Goal: Task Accomplishment & Management: Manage account settings

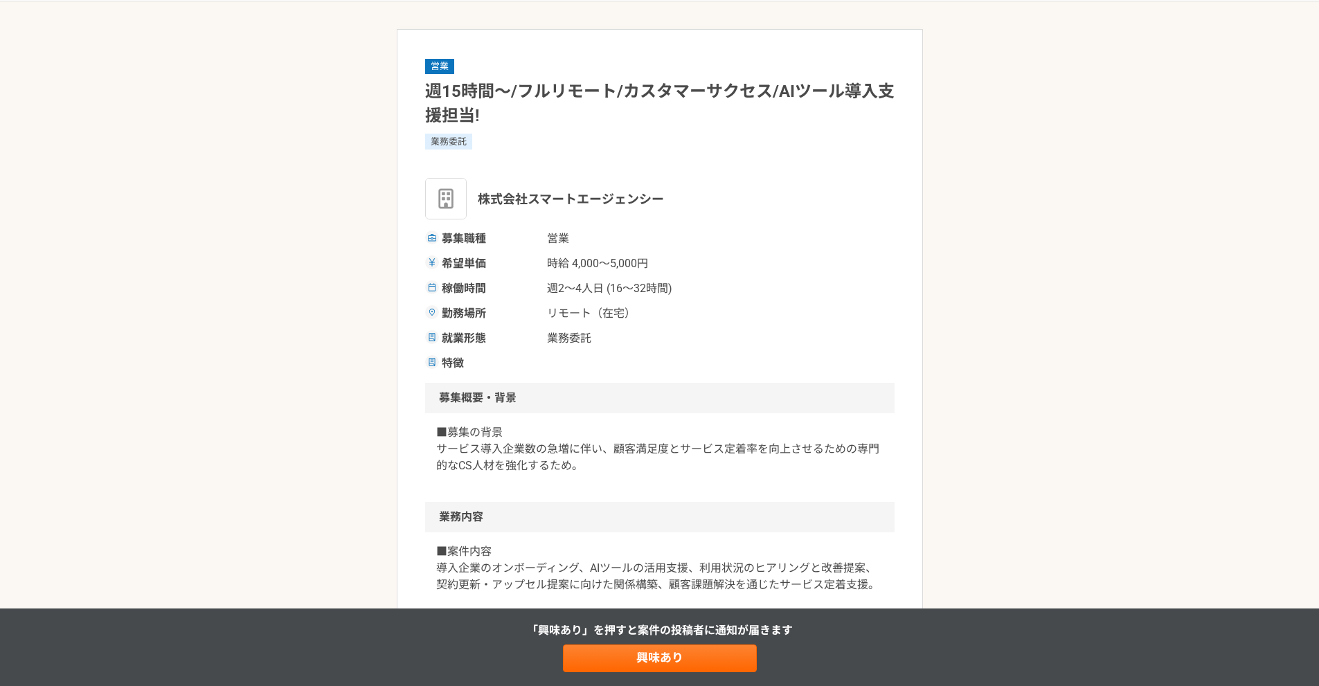
scroll to position [208, 0]
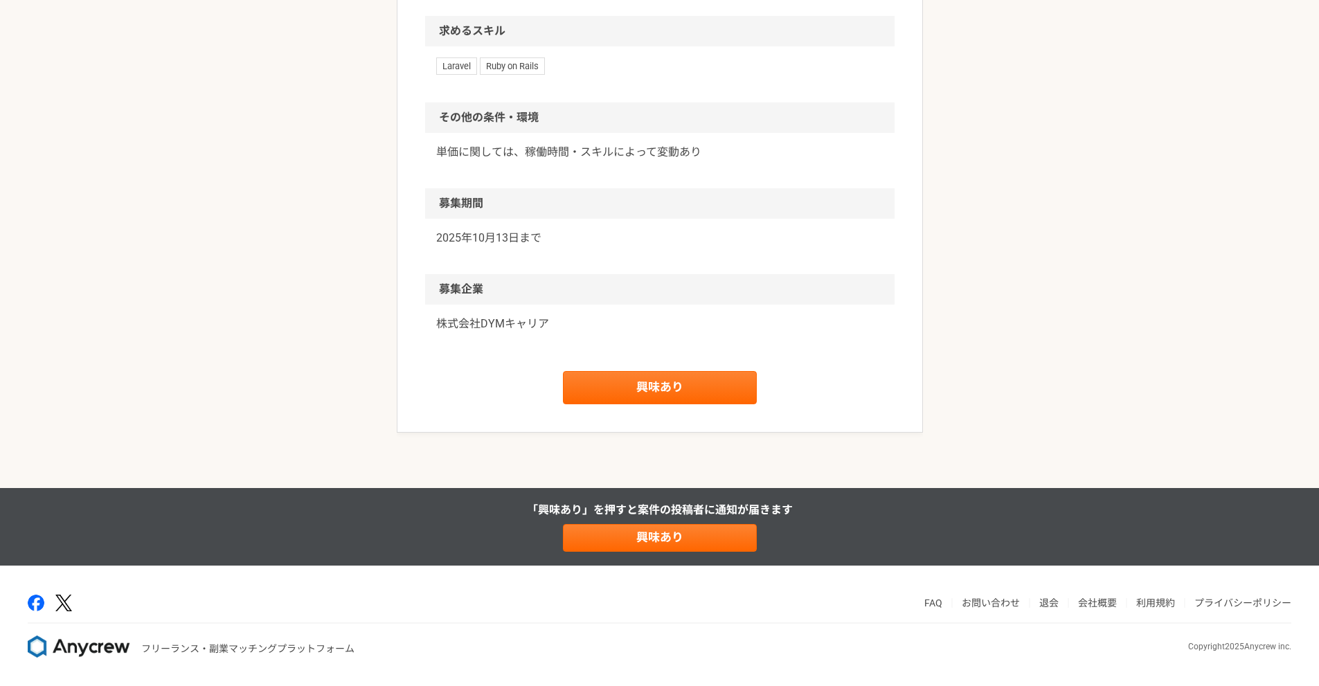
scroll to position [1352, 0]
click at [637, 400] on link "興味あり" at bounding box center [660, 387] width 194 height 33
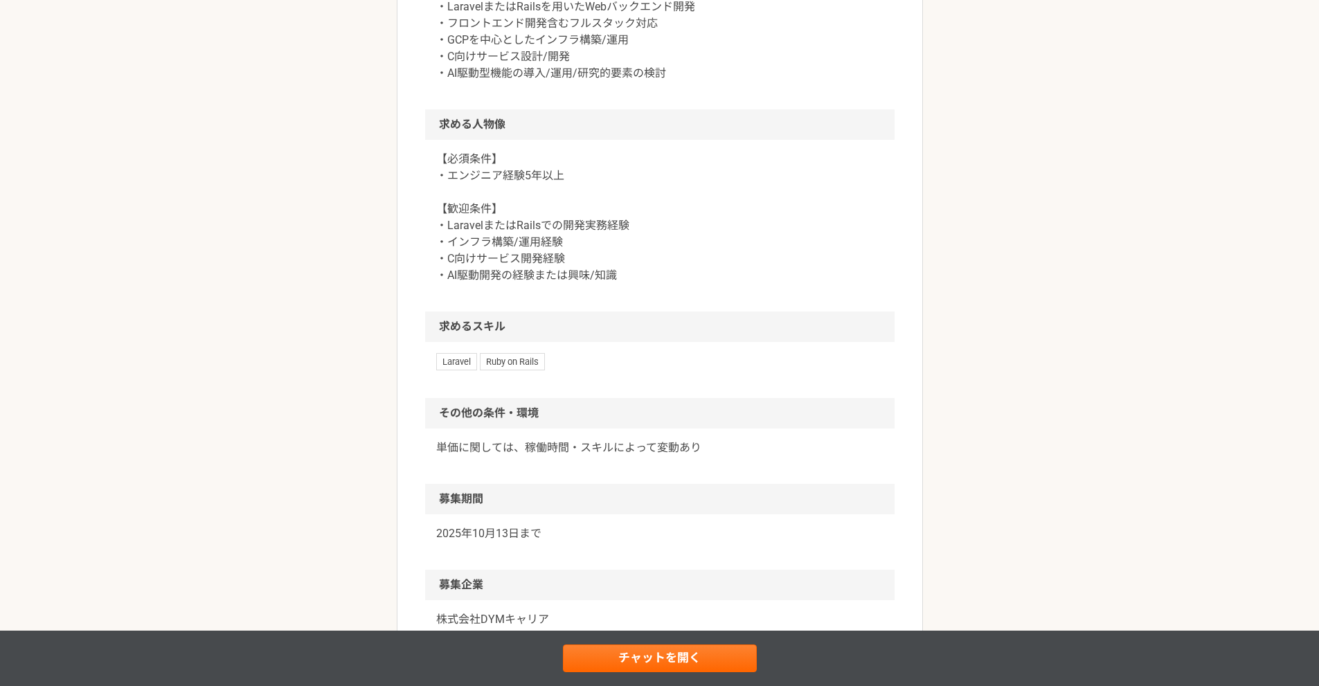
scroll to position [992, 0]
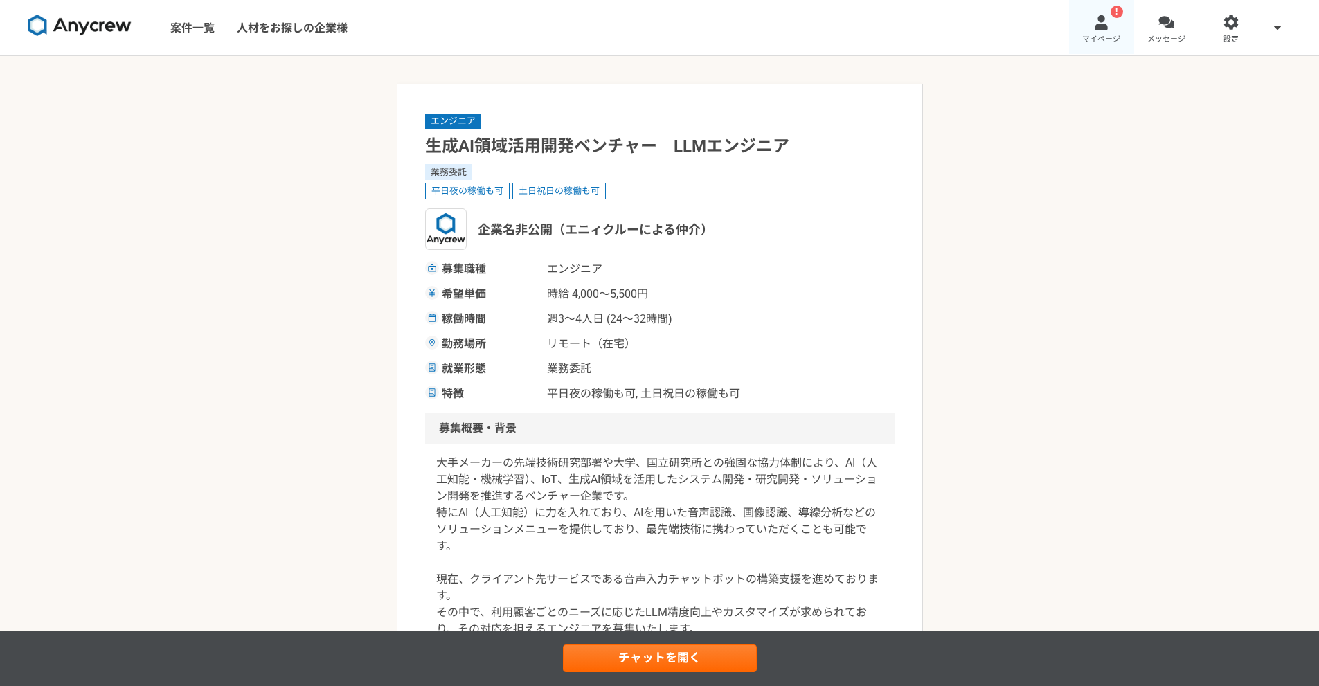
click at [1102, 37] on span "マイページ" at bounding box center [1101, 39] width 38 height 11
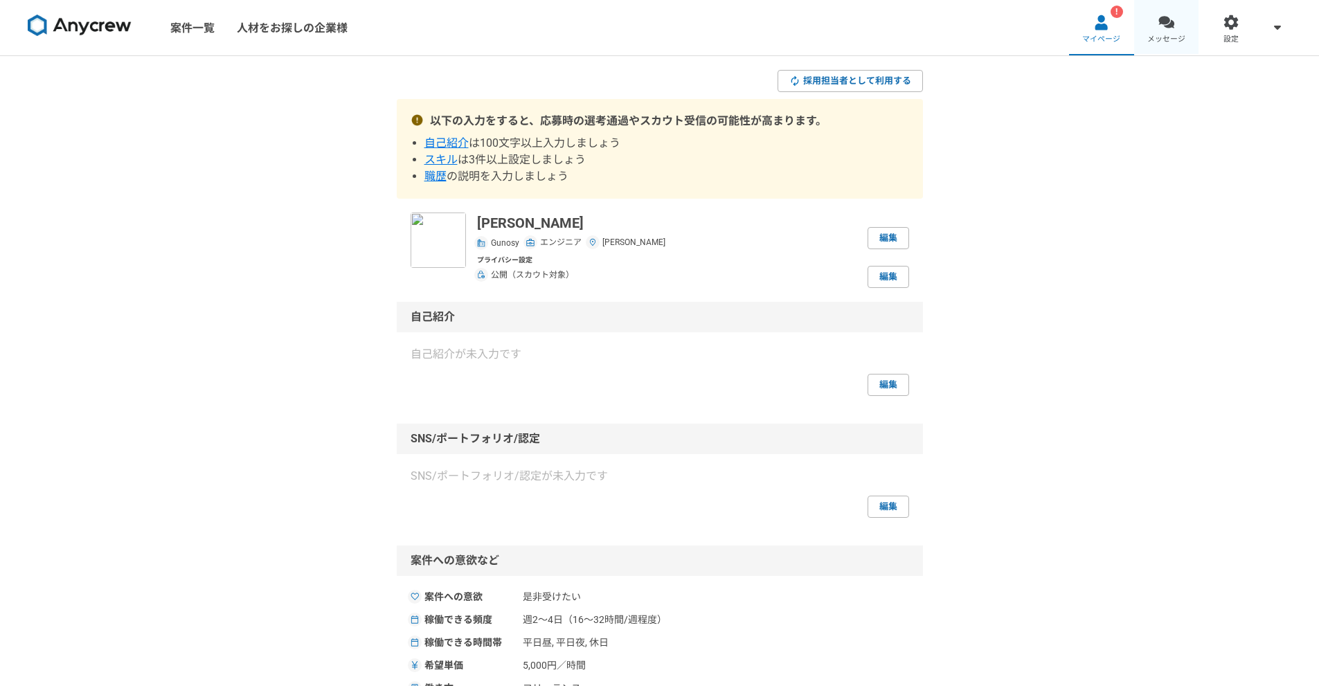
click at [1162, 47] on link "メッセージ" at bounding box center [1166, 27] width 65 height 55
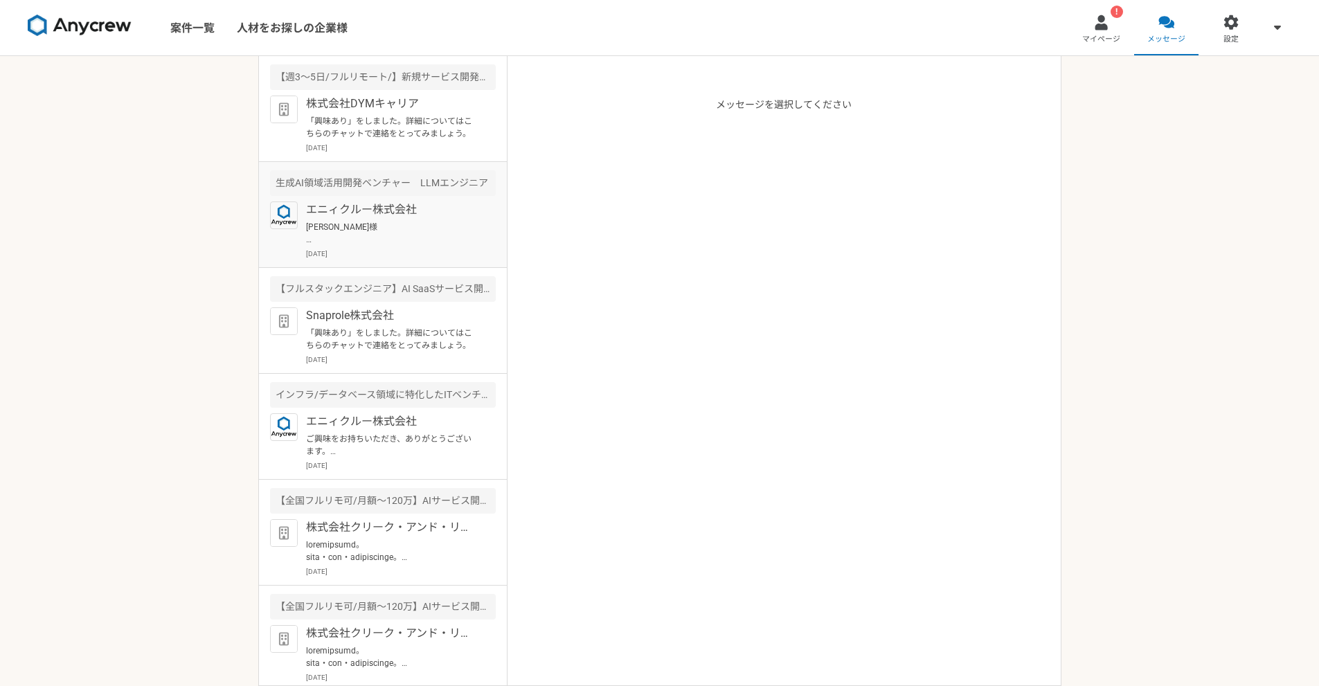
click at [454, 244] on p "[PERSON_NAME]様 ご連絡いただきありがとうございます。 以下回答になります。 よろしくお願いいたします。 ・LLM生成AI、RAGの知見/業務経験…" at bounding box center [391, 233] width 171 height 25
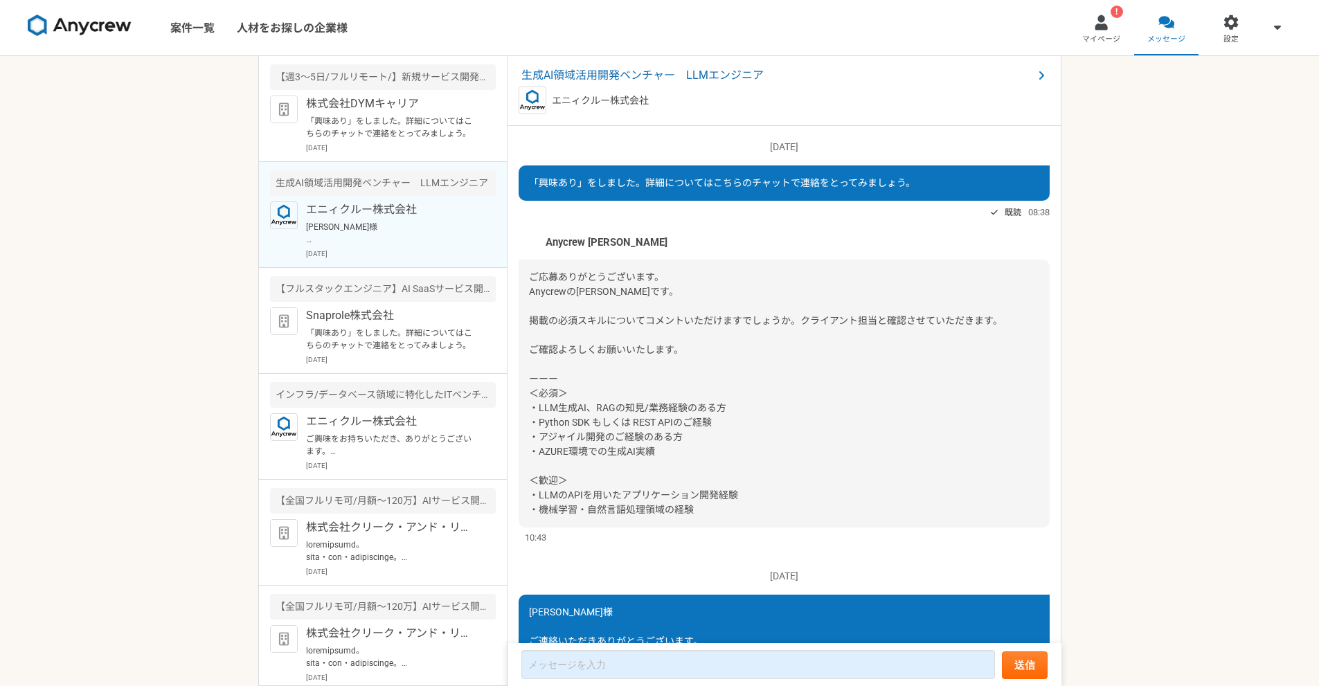
scroll to position [262, 0]
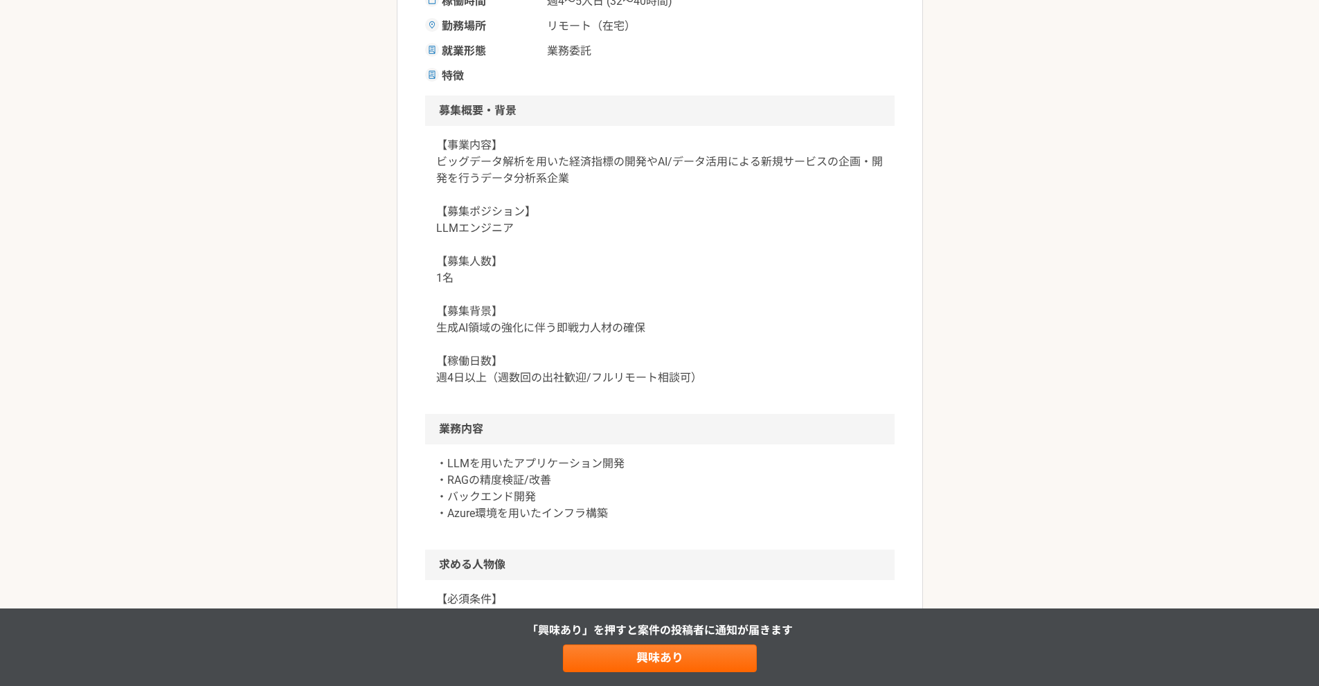
scroll to position [346, 0]
